Goal: Task Accomplishment & Management: Complete application form

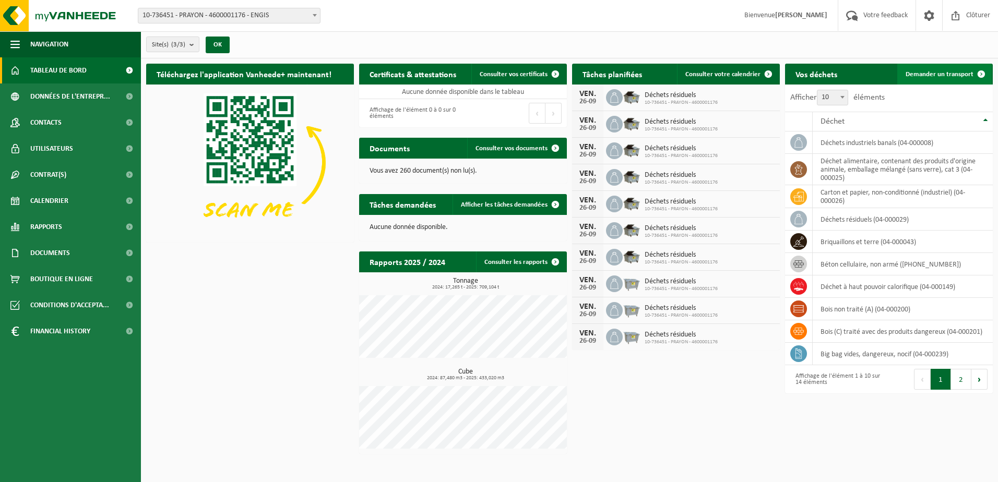
click at [928, 69] on link "Demander un transport" at bounding box center [944, 74] width 94 height 21
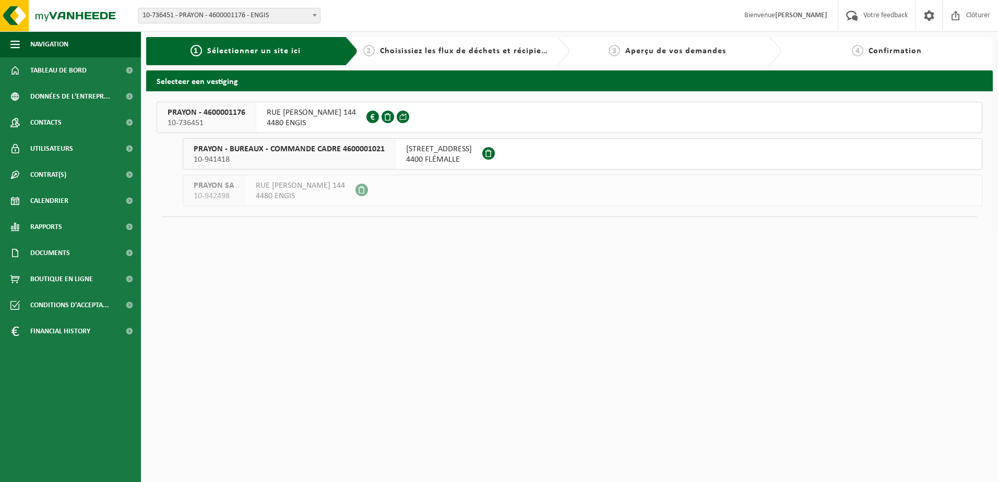
click at [295, 124] on span "4480 ENGIS" at bounding box center [311, 123] width 89 height 10
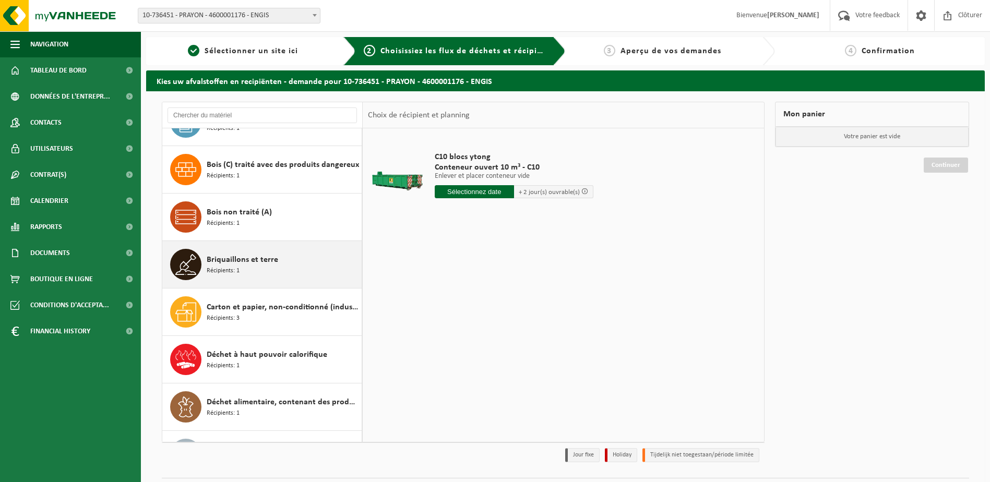
scroll to position [261, 0]
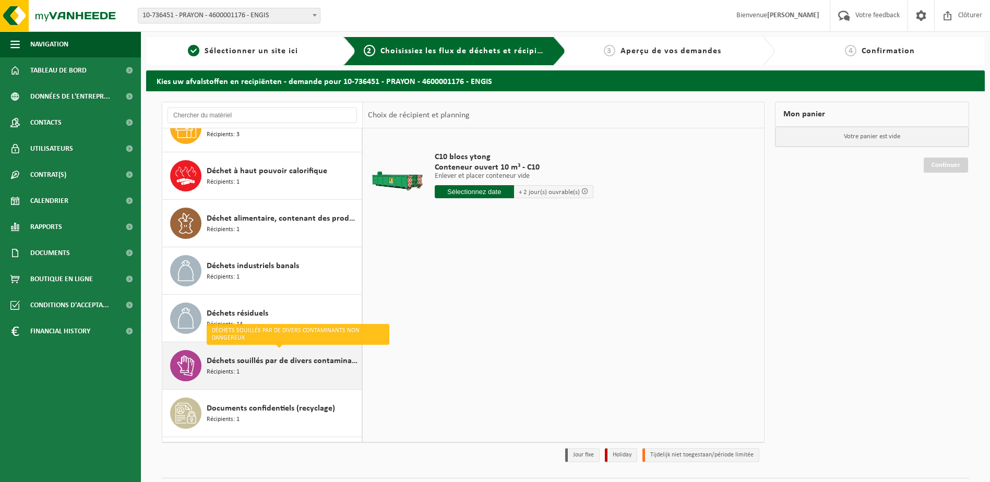
click at [278, 363] on span "Déchets souillés par de divers contaminants non dangereux" at bounding box center [283, 361] width 152 height 13
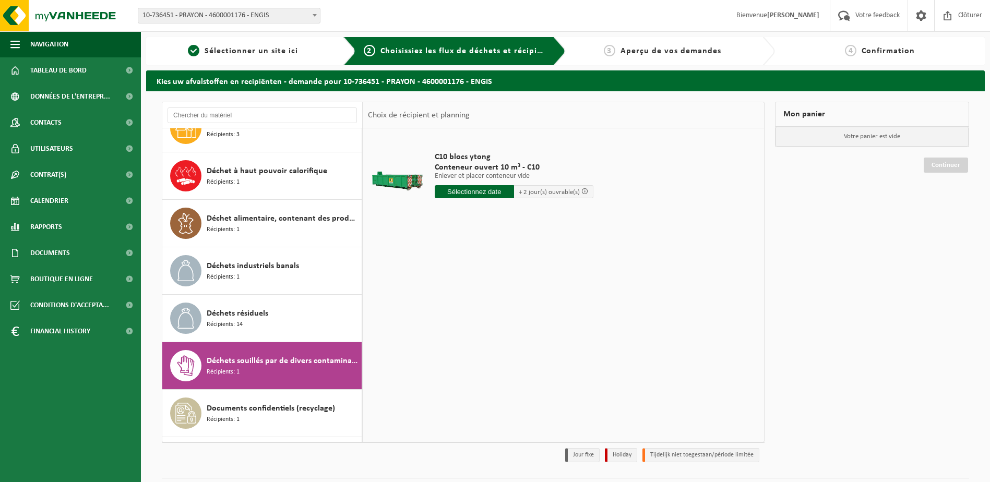
scroll to position [303, 0]
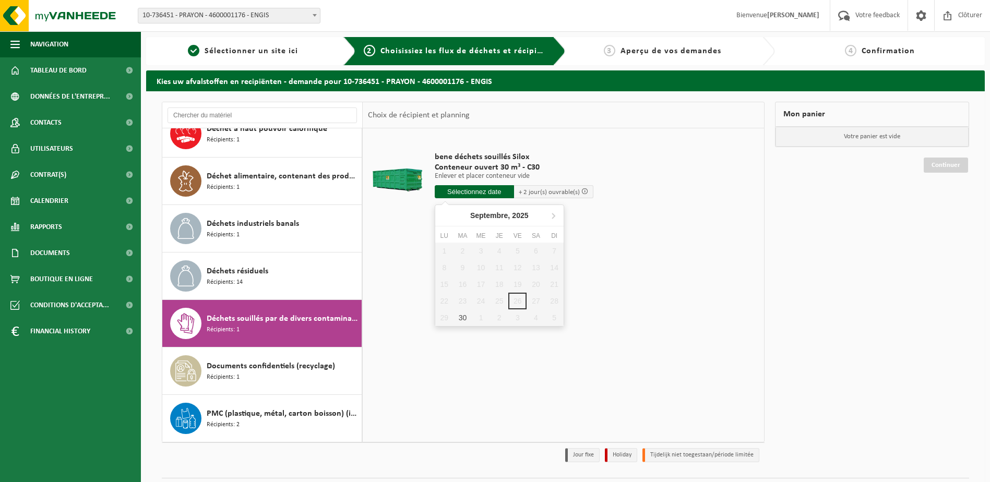
click at [489, 193] on input "text" at bounding box center [474, 191] width 79 height 13
click at [467, 318] on div "30" at bounding box center [463, 318] width 18 height 17
type input "à partir de 2025-09-30"
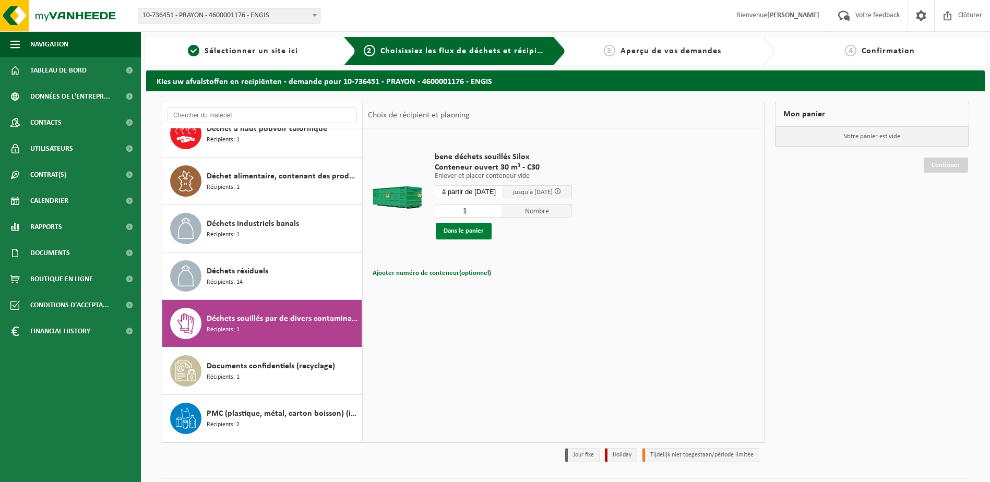
click at [476, 234] on button "Dans le panier" at bounding box center [464, 231] width 56 height 17
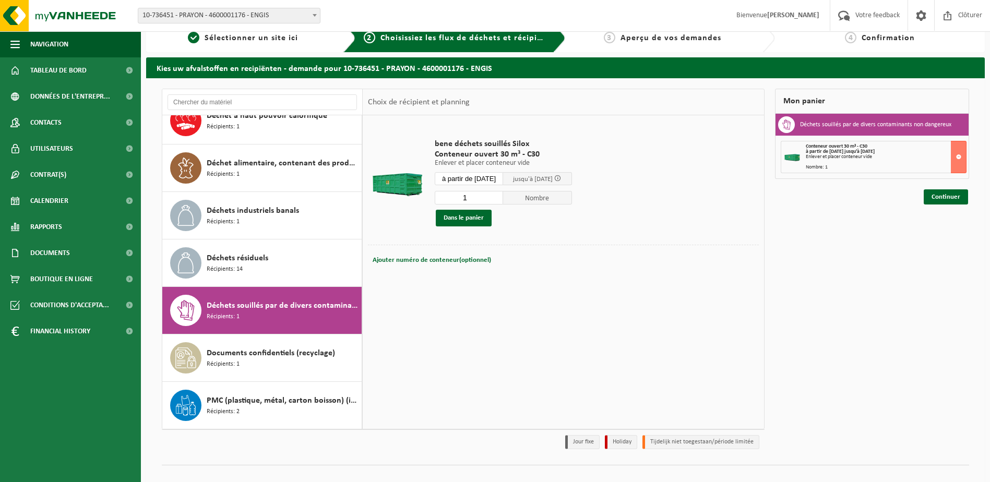
scroll to position [0, 0]
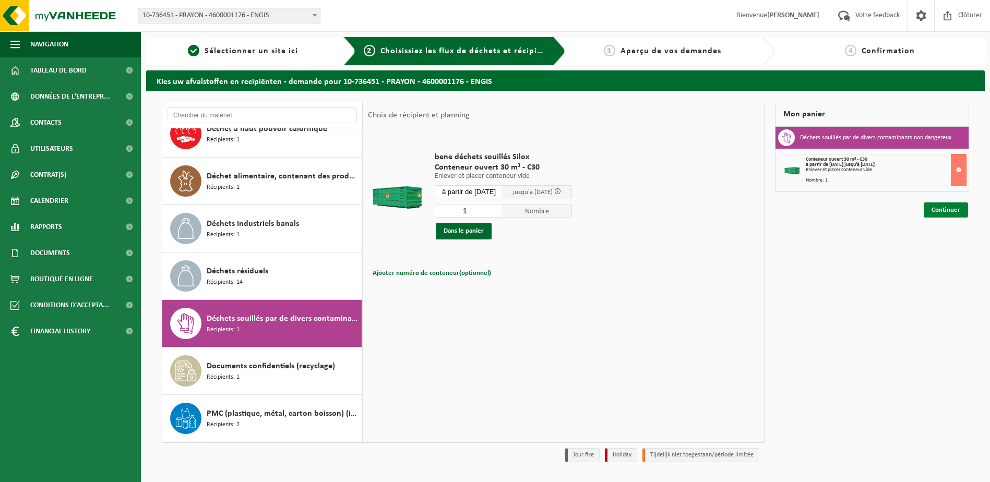
click at [943, 214] on link "Continuer" at bounding box center [946, 210] width 44 height 15
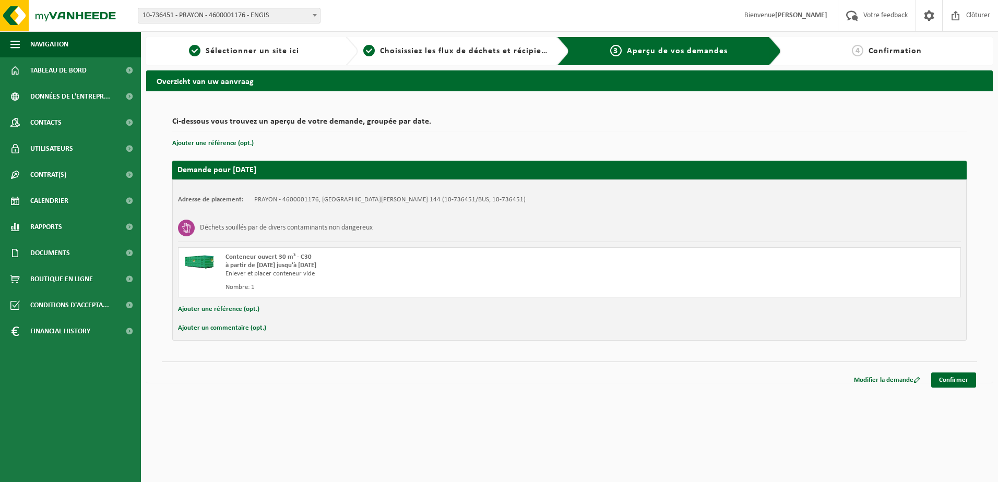
click at [263, 326] on button "Ajouter un commentaire (opt.)" at bounding box center [222, 329] width 88 height 14
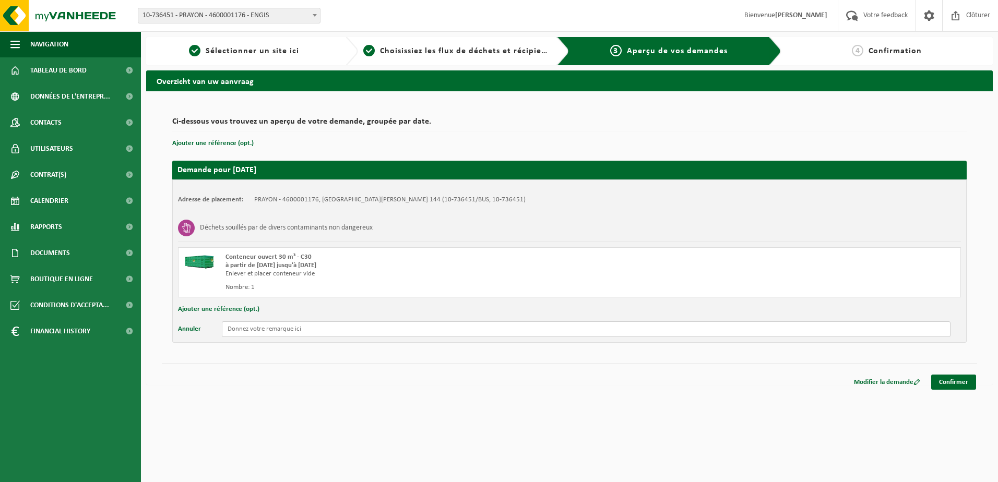
click at [264, 335] on input "text" at bounding box center [586, 330] width 729 height 16
type input "Attention aux heures d'ouverture du bâtiment : 7h30-15h30"
click at [232, 310] on button "Ajouter une référence (opt.)" at bounding box center [218, 310] width 81 height 14
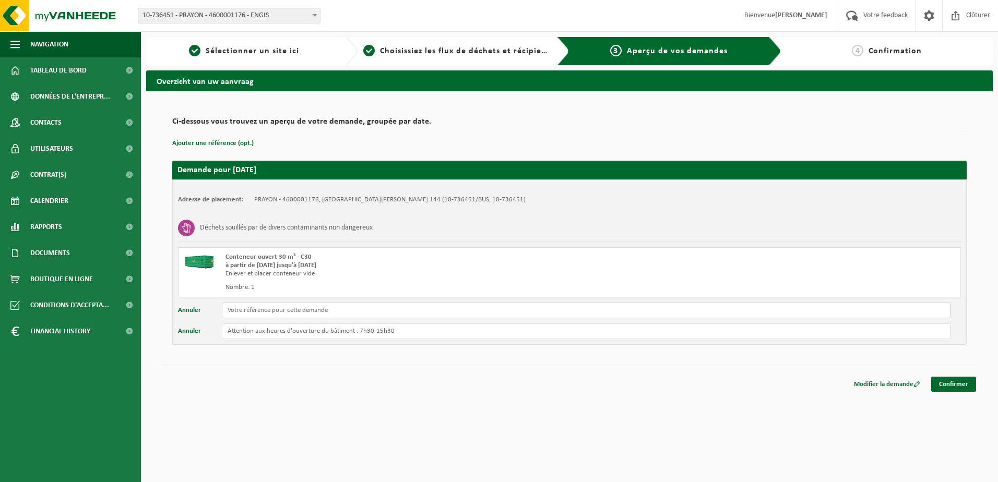
click at [244, 314] on input "text" at bounding box center [586, 311] width 729 height 16
type input "Conteneur côté route"
click at [945, 386] on link "Confirmer" at bounding box center [953, 384] width 45 height 15
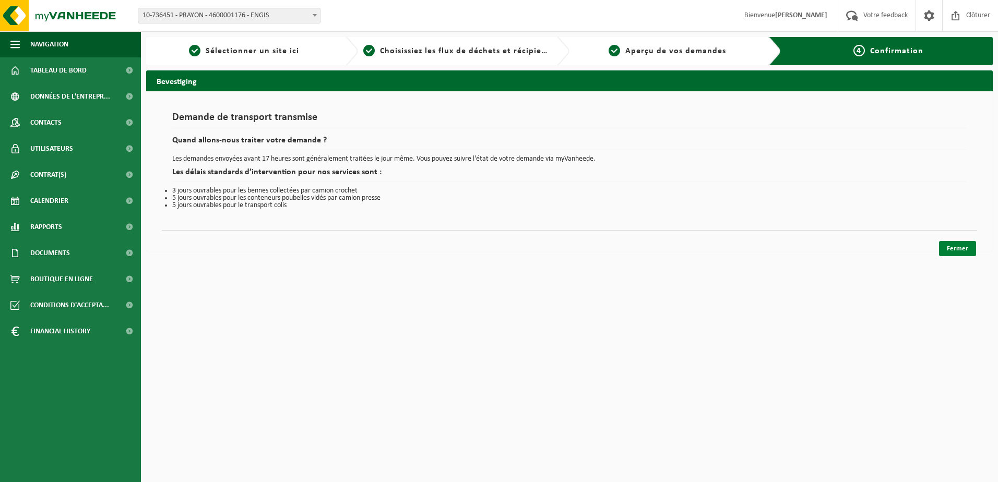
click at [957, 251] on link "Fermer" at bounding box center [957, 248] width 37 height 15
